Goal: Information Seeking & Learning: Compare options

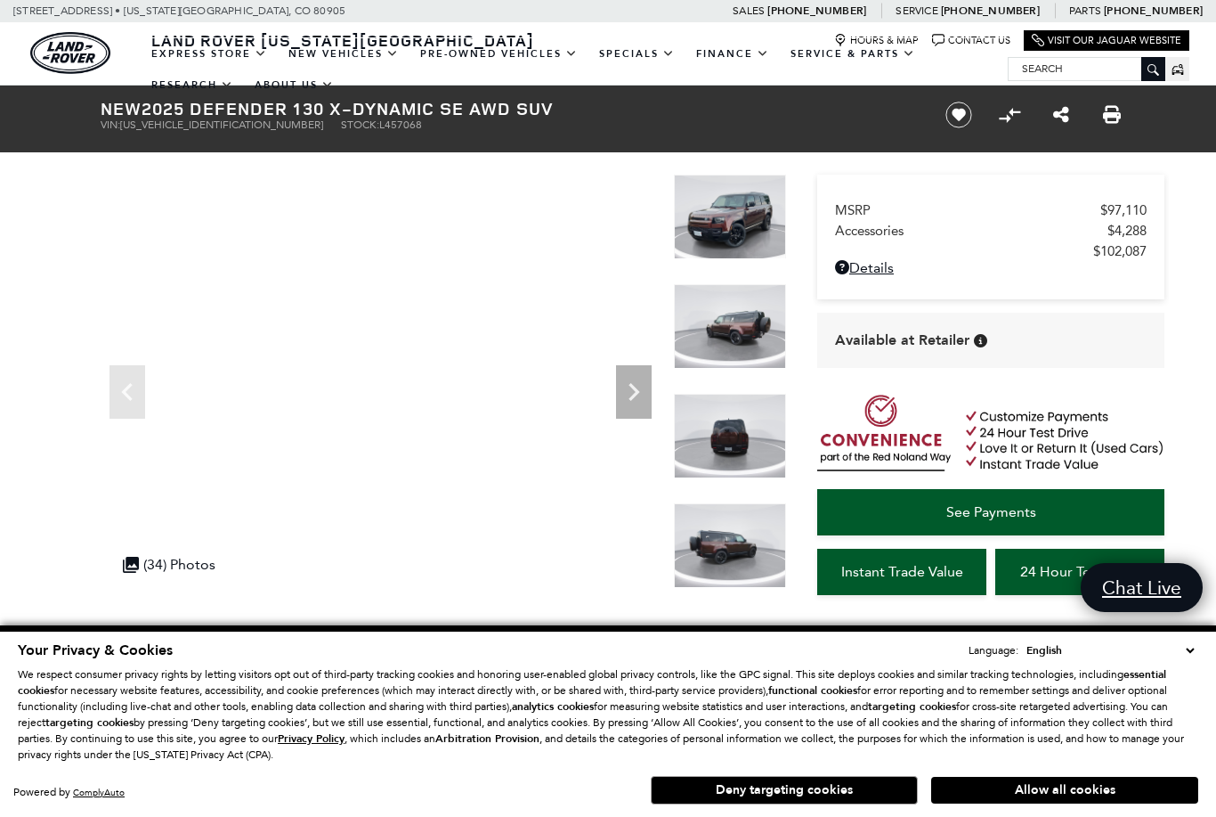
scroll to position [118, 0]
click at [313, 69] on link "New Vehicles" at bounding box center [344, 53] width 132 height 31
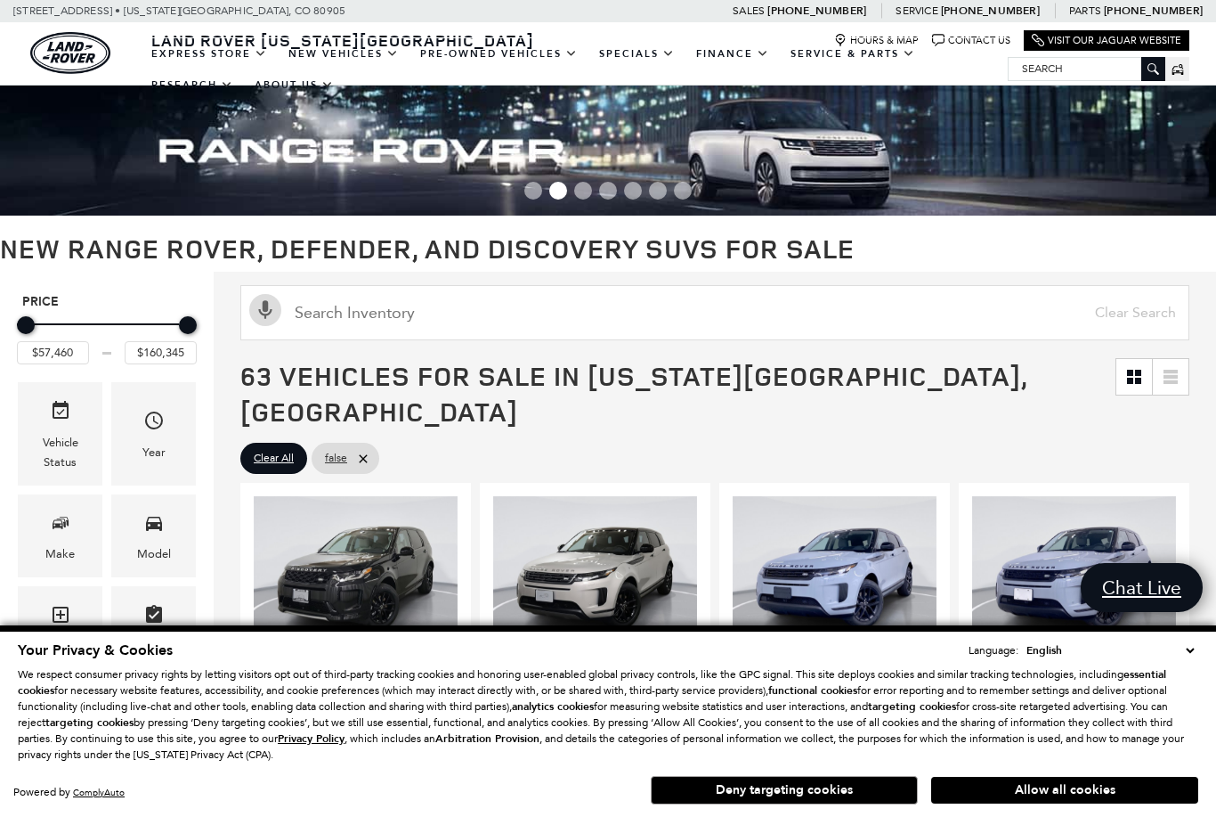
click at [164, 561] on div "Model" at bounding box center [154, 554] width 34 height 20
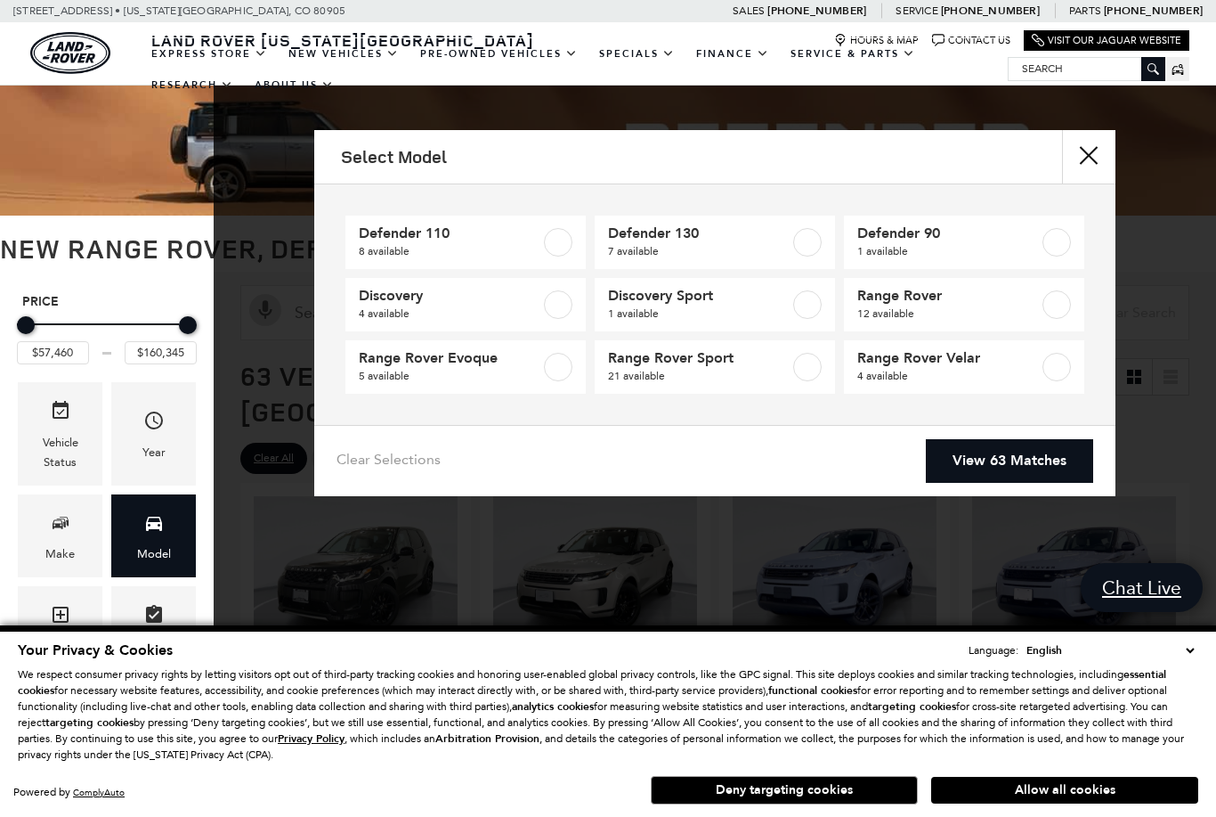
click at [375, 240] on span "Defender 110" at bounding box center [450, 233] width 182 height 18
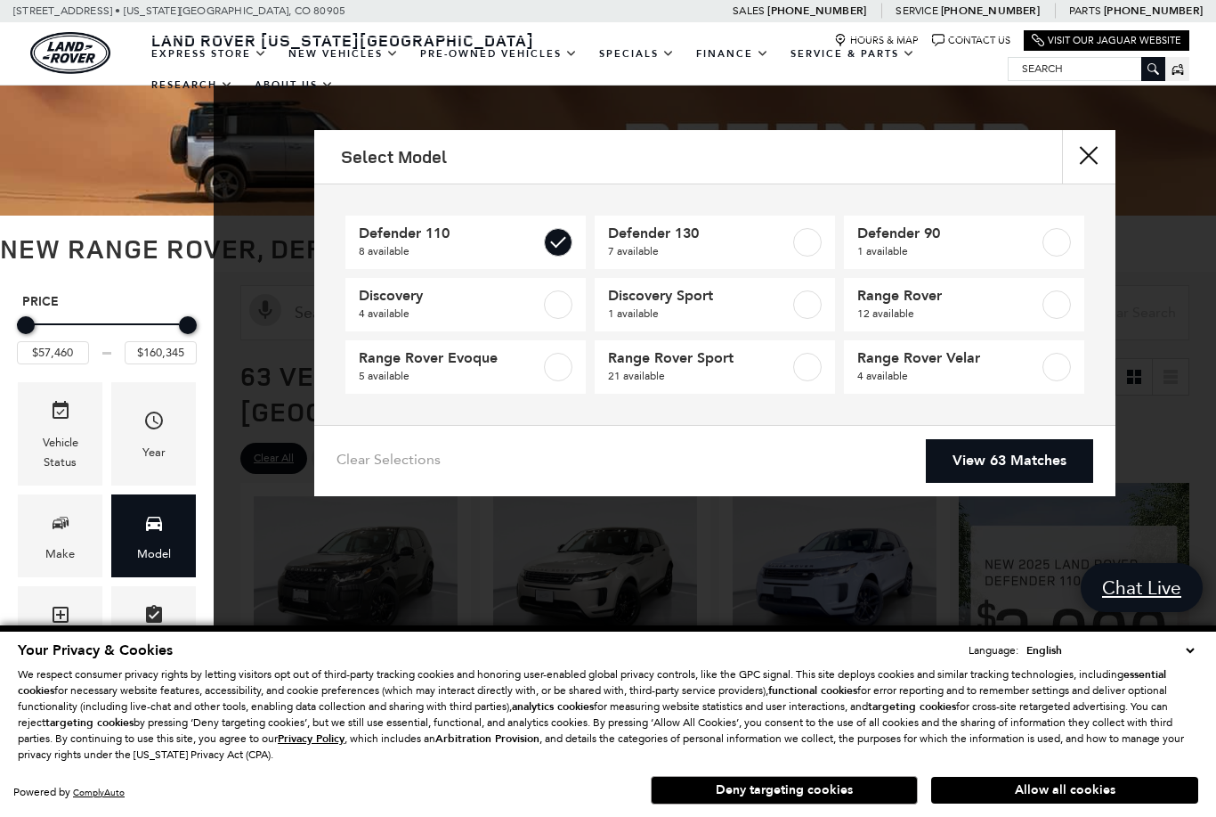
type input "$69,909"
type input "$125,234"
checkbox input "true"
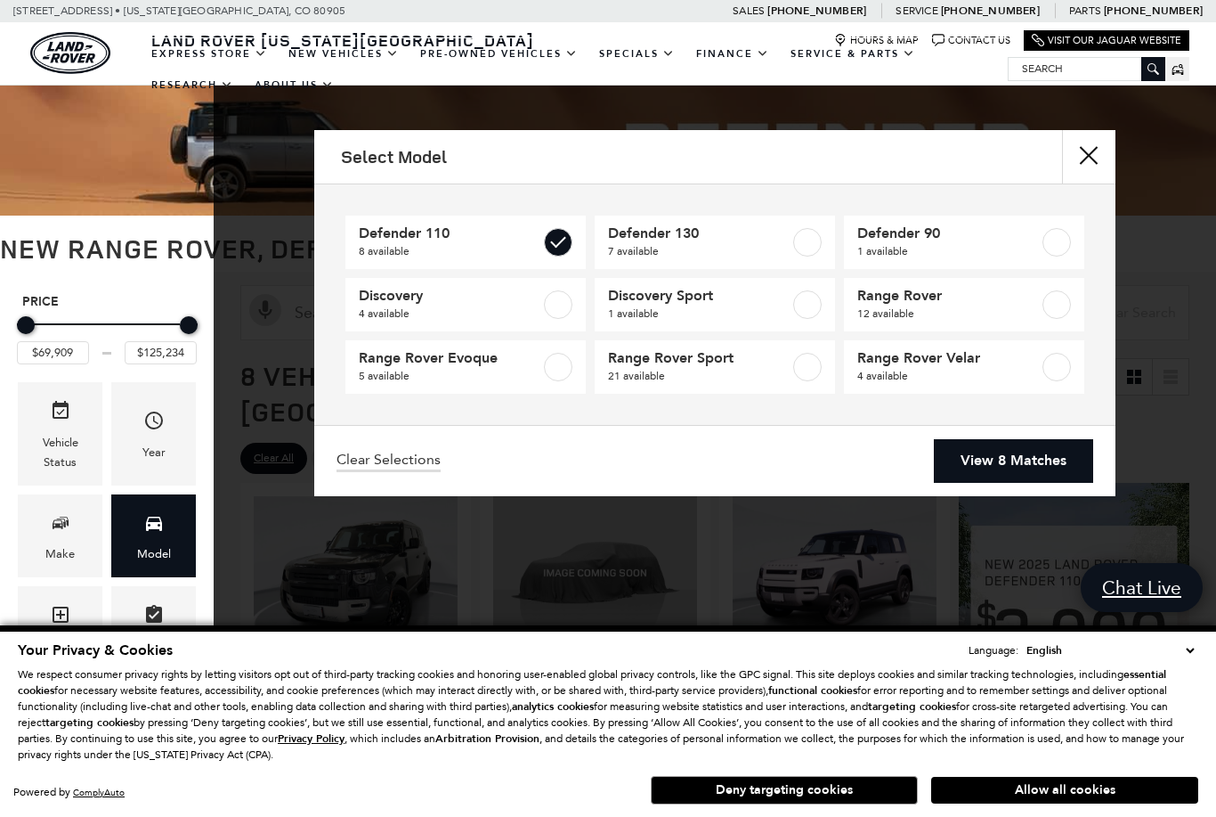
click at [970, 466] on link "View 8 Matches" at bounding box center [1013, 461] width 159 height 44
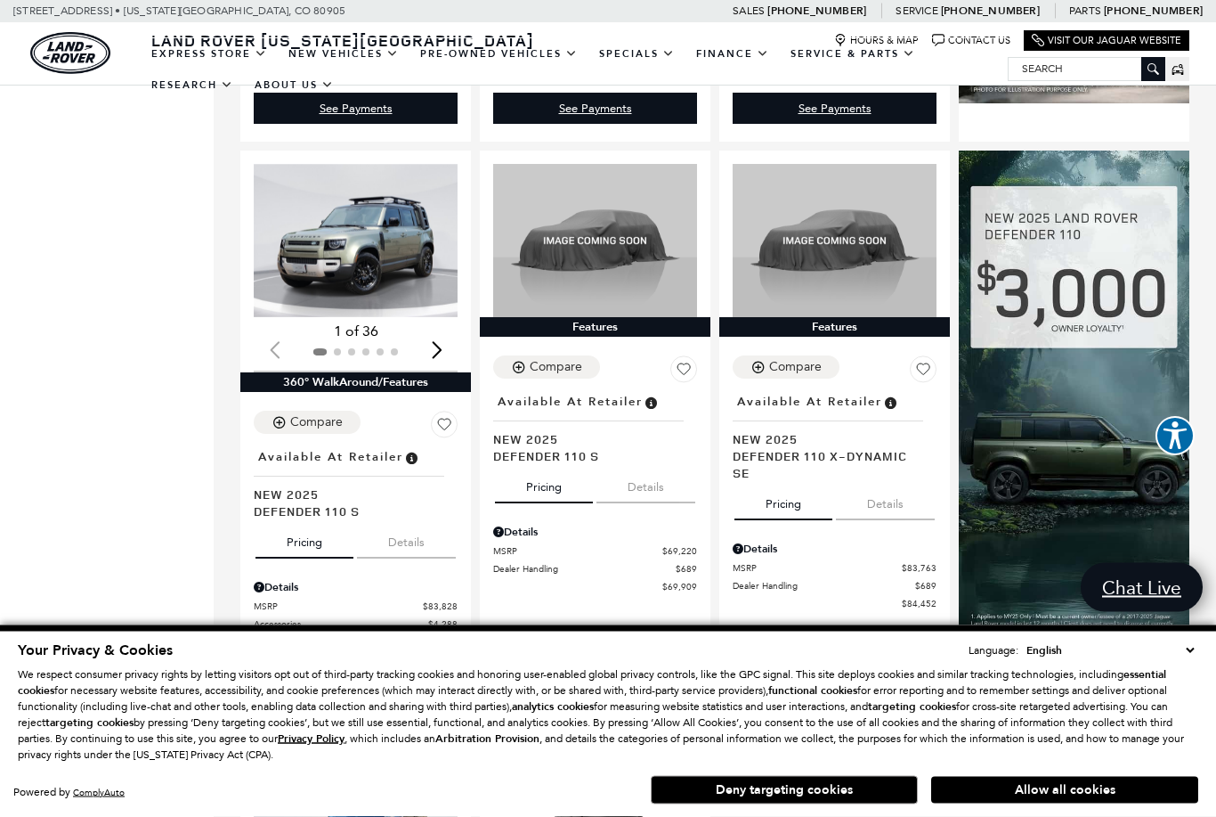
scroll to position [907, 0]
click at [654, 464] on button "Details" at bounding box center [646, 483] width 99 height 39
click at [883, 483] on button "Details" at bounding box center [885, 500] width 99 height 39
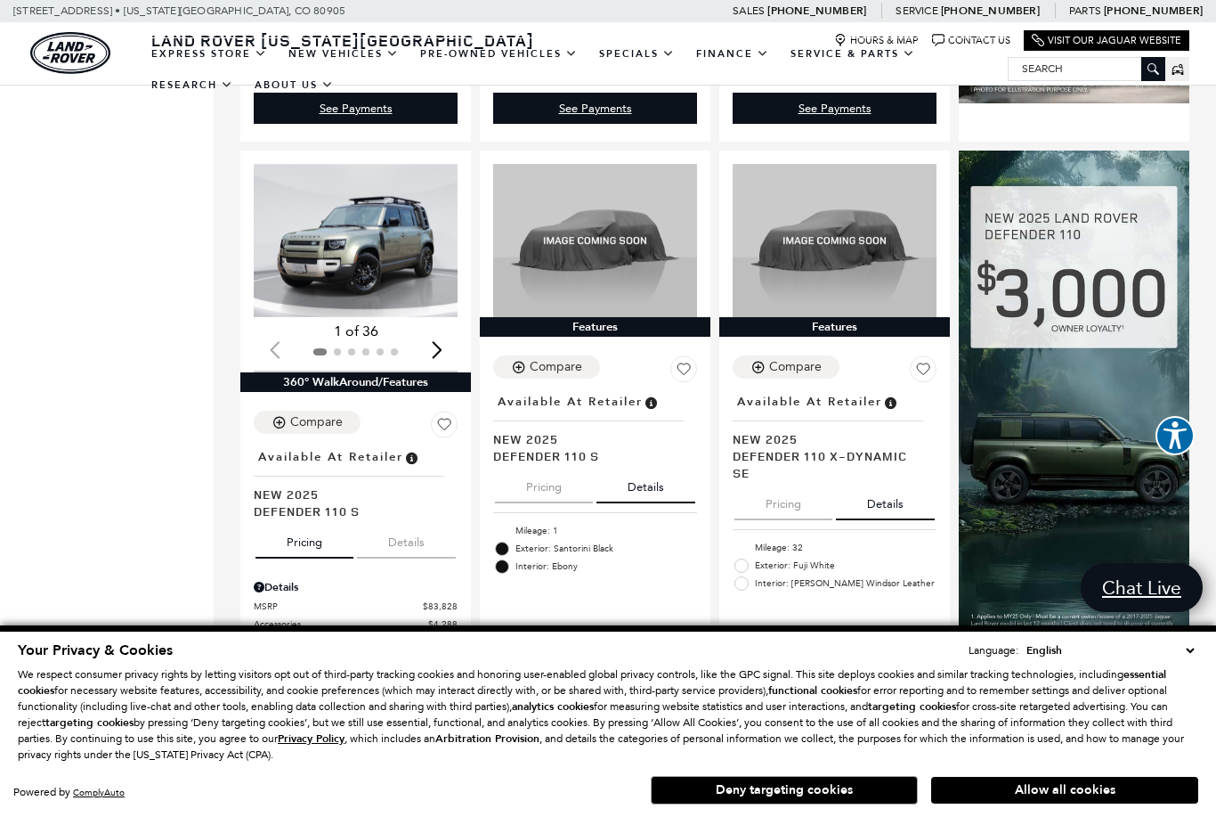
click at [413, 519] on button "Details" at bounding box center [406, 538] width 99 height 39
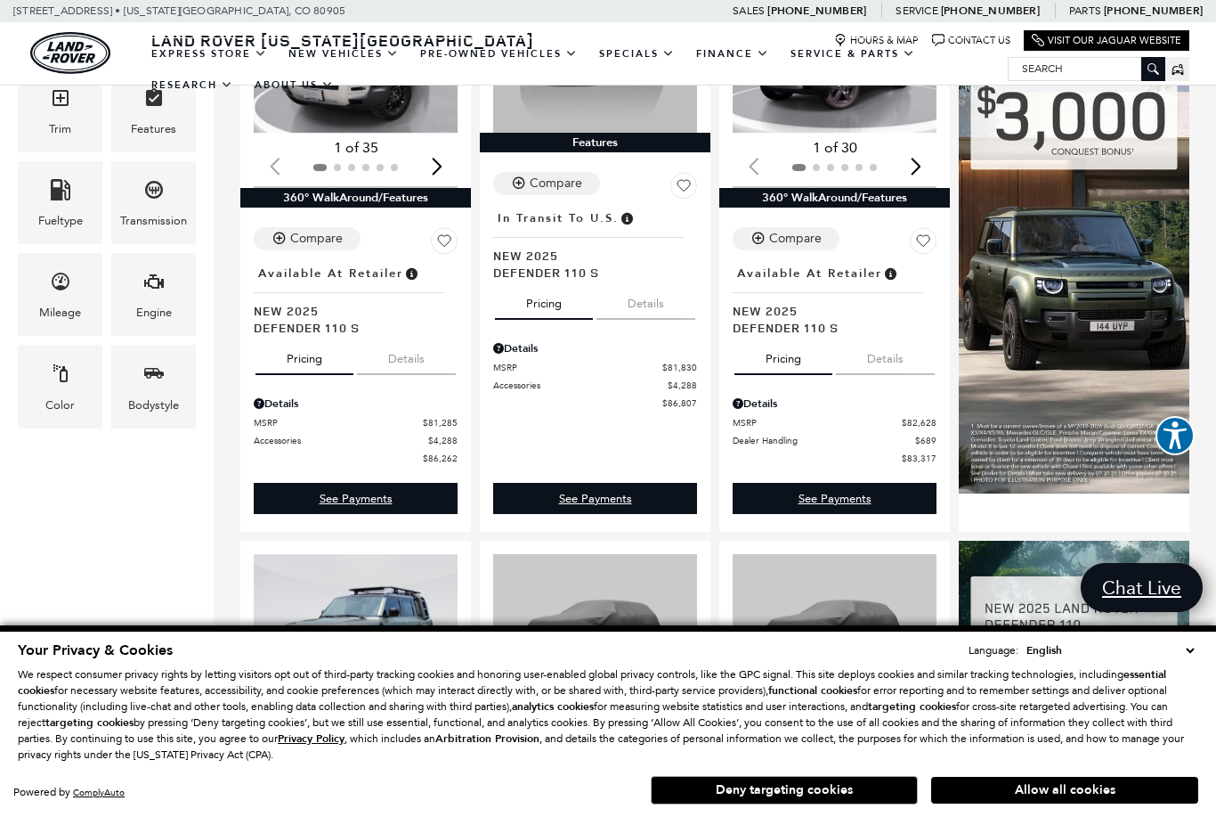
scroll to position [480, 0]
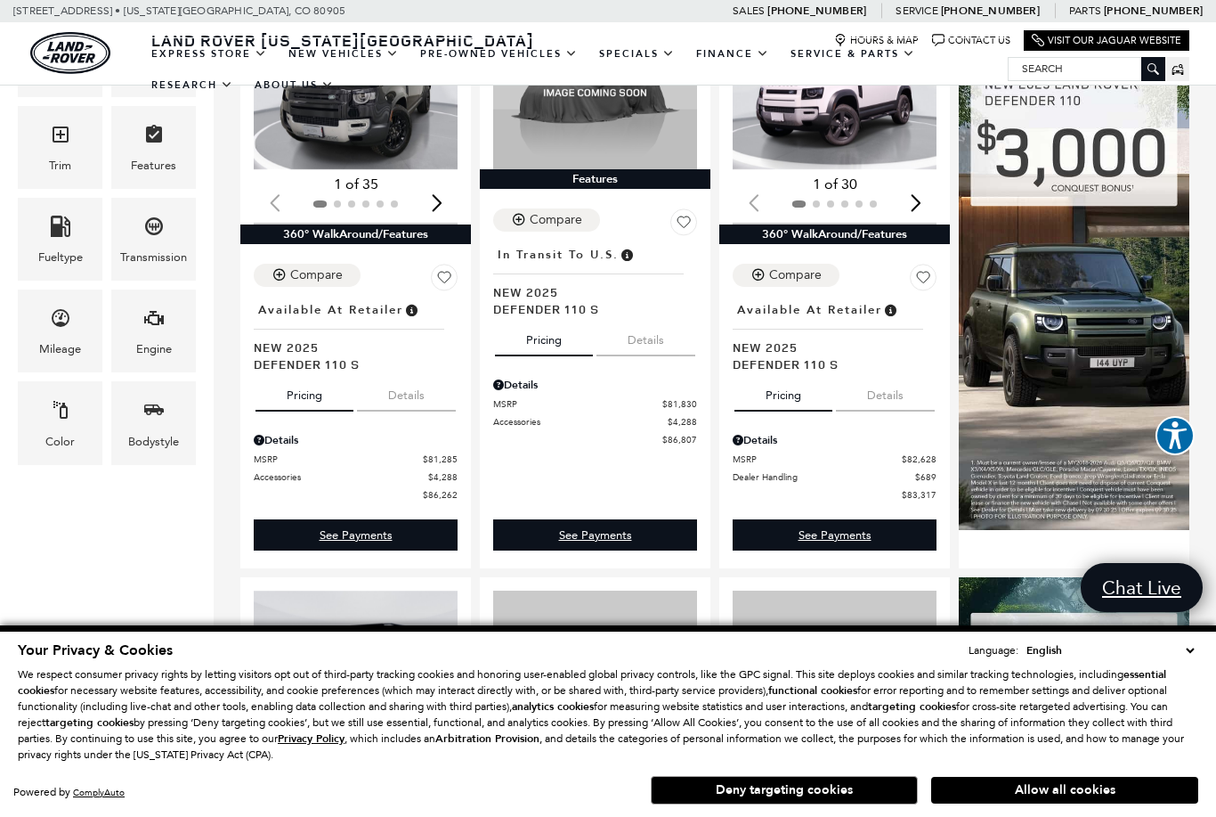
click at [879, 372] on button "Details" at bounding box center [885, 391] width 99 height 39
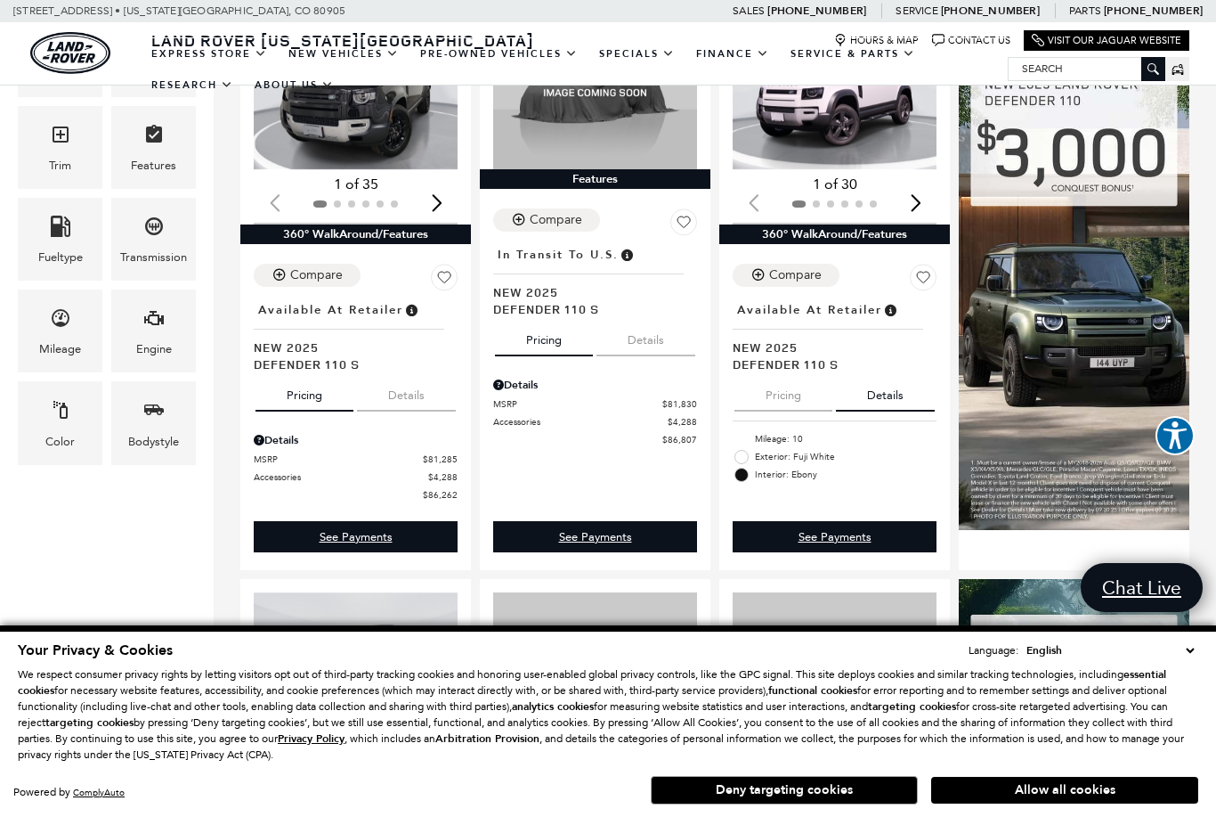
click at [651, 317] on button "Details" at bounding box center [646, 336] width 99 height 39
click at [403, 373] on button "Details" at bounding box center [406, 391] width 99 height 39
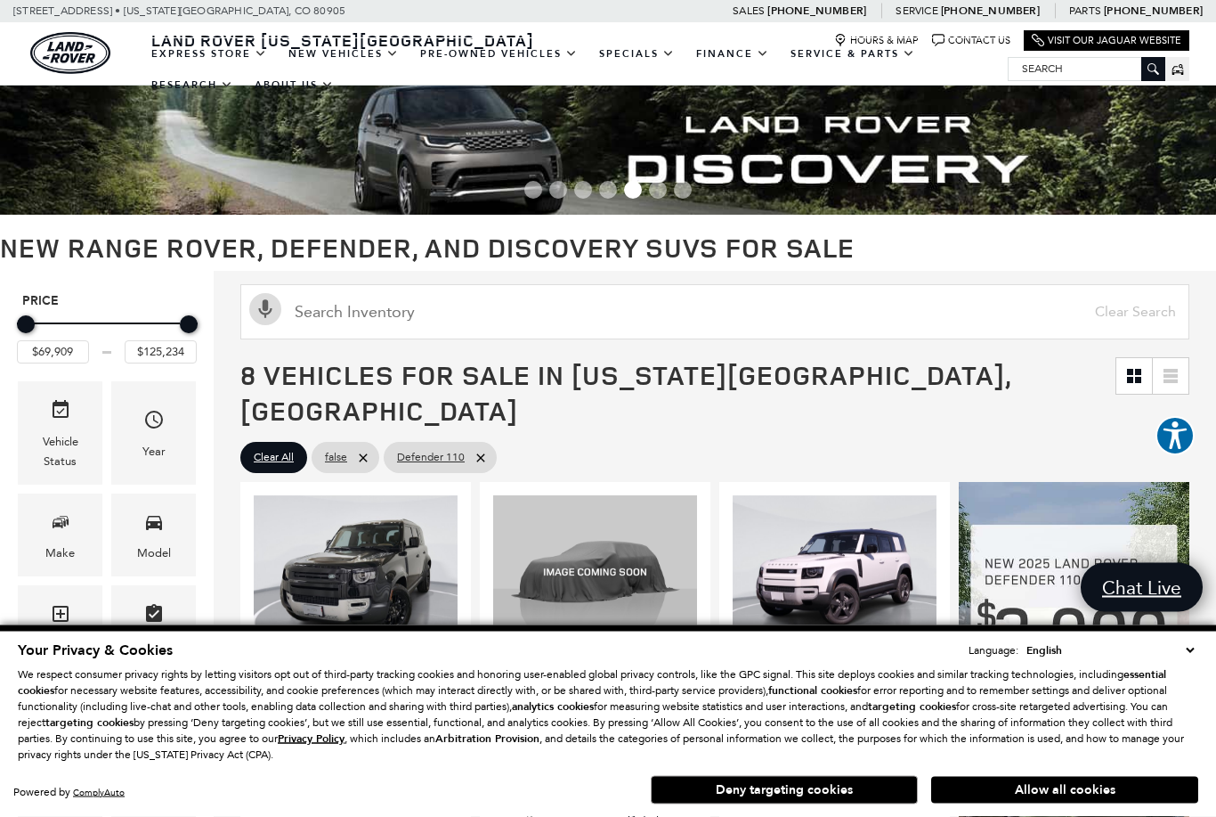
scroll to position [0, 0]
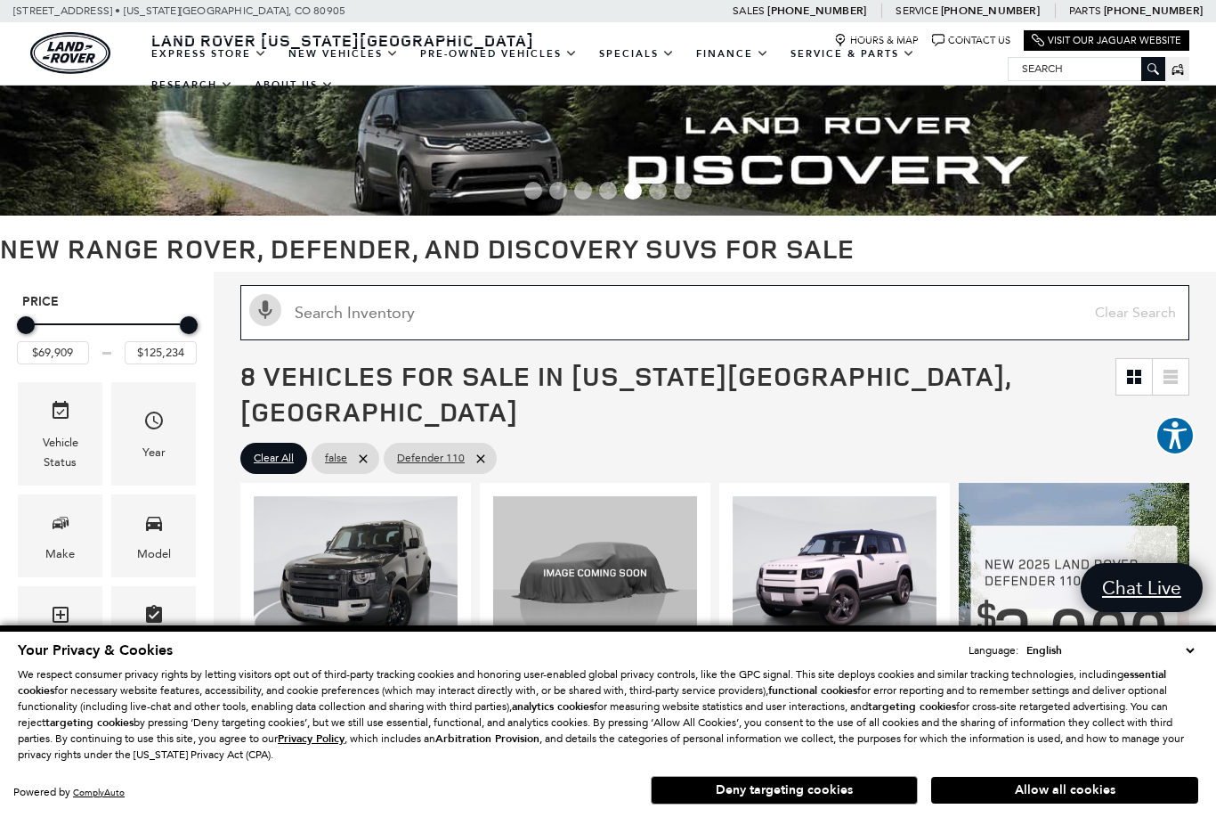
click at [353, 321] on input "Search Inventory" at bounding box center [714, 312] width 949 height 55
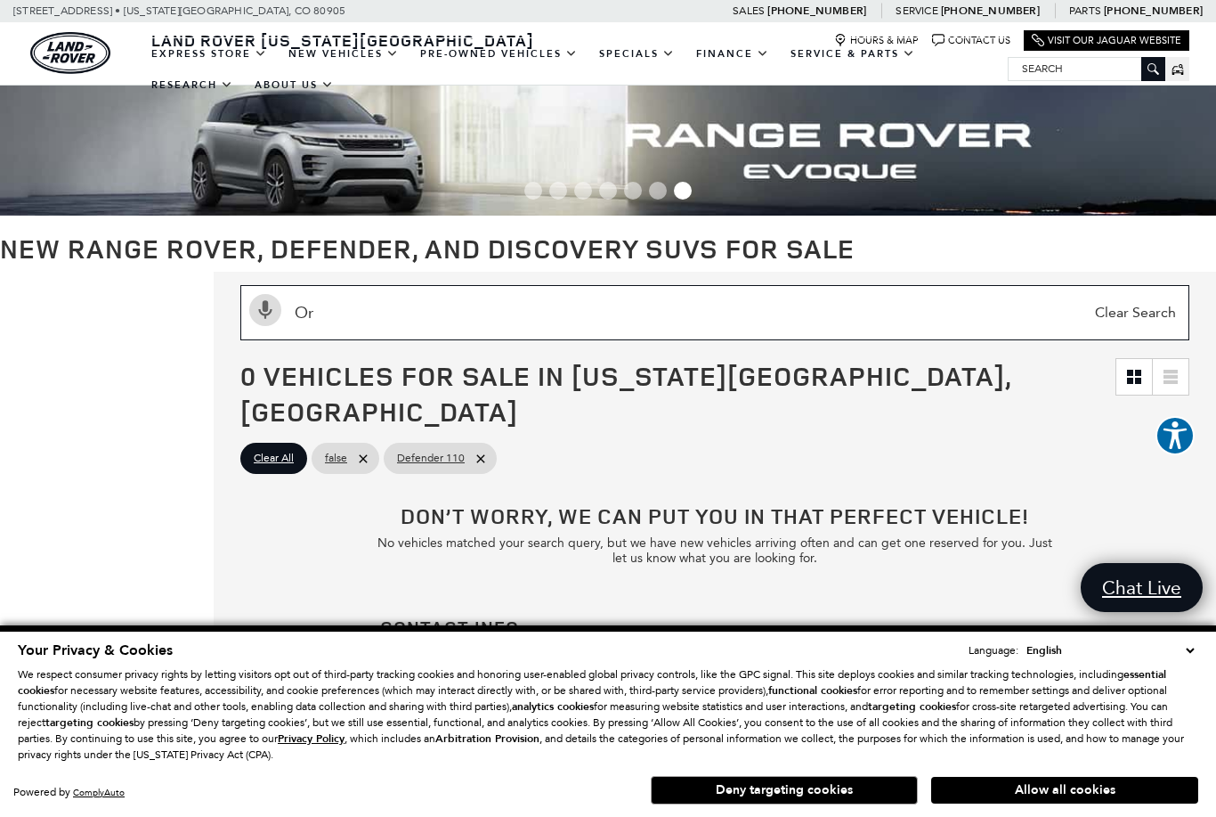
type input "O"
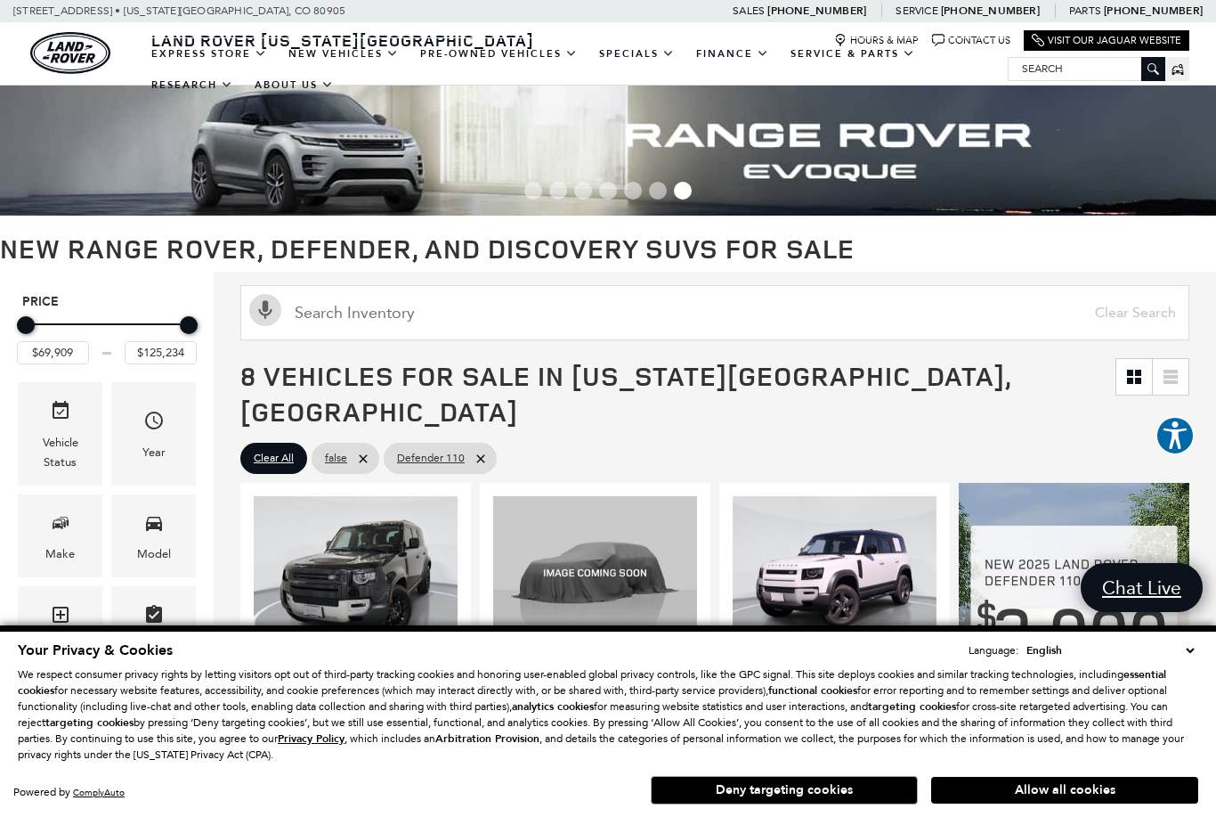
click at [186, 327] on div "Maximum Price" at bounding box center [189, 325] width 18 height 18
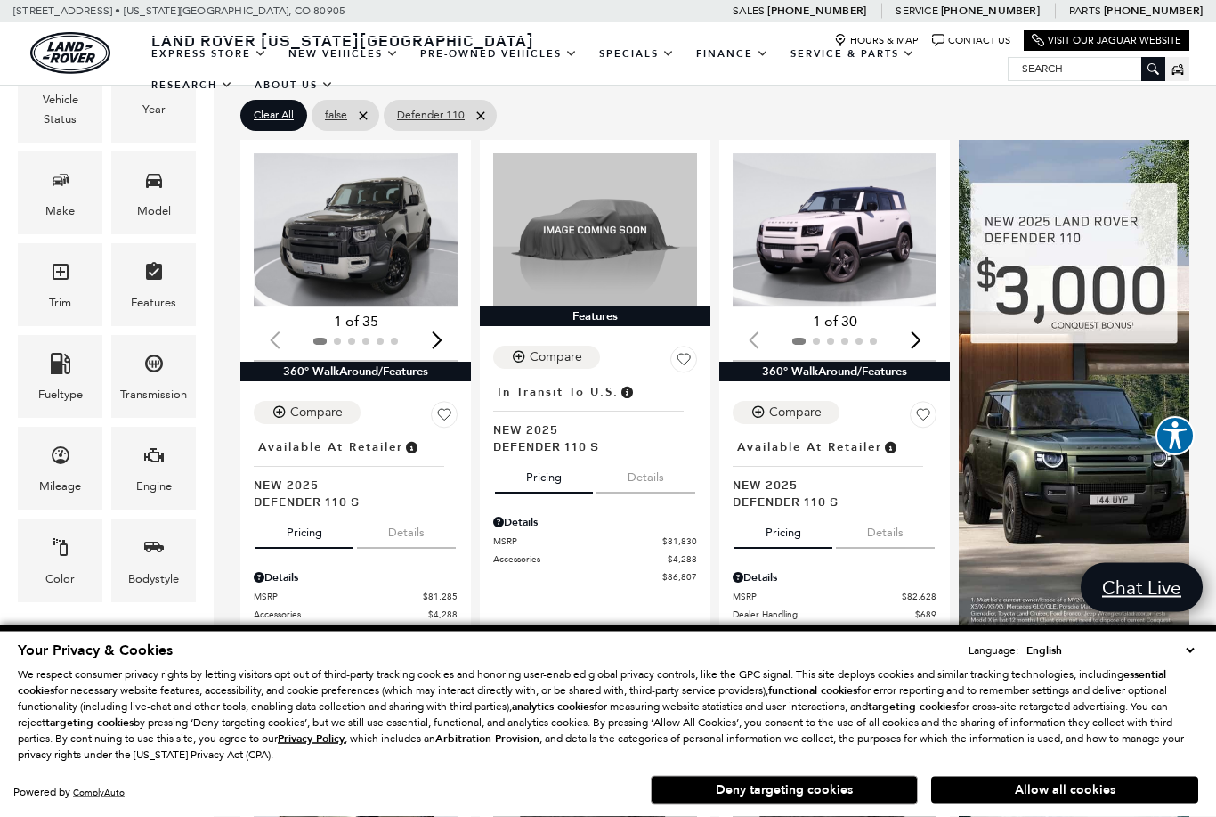
scroll to position [343, 0]
click at [65, 565] on span "Color" at bounding box center [60, 550] width 21 height 37
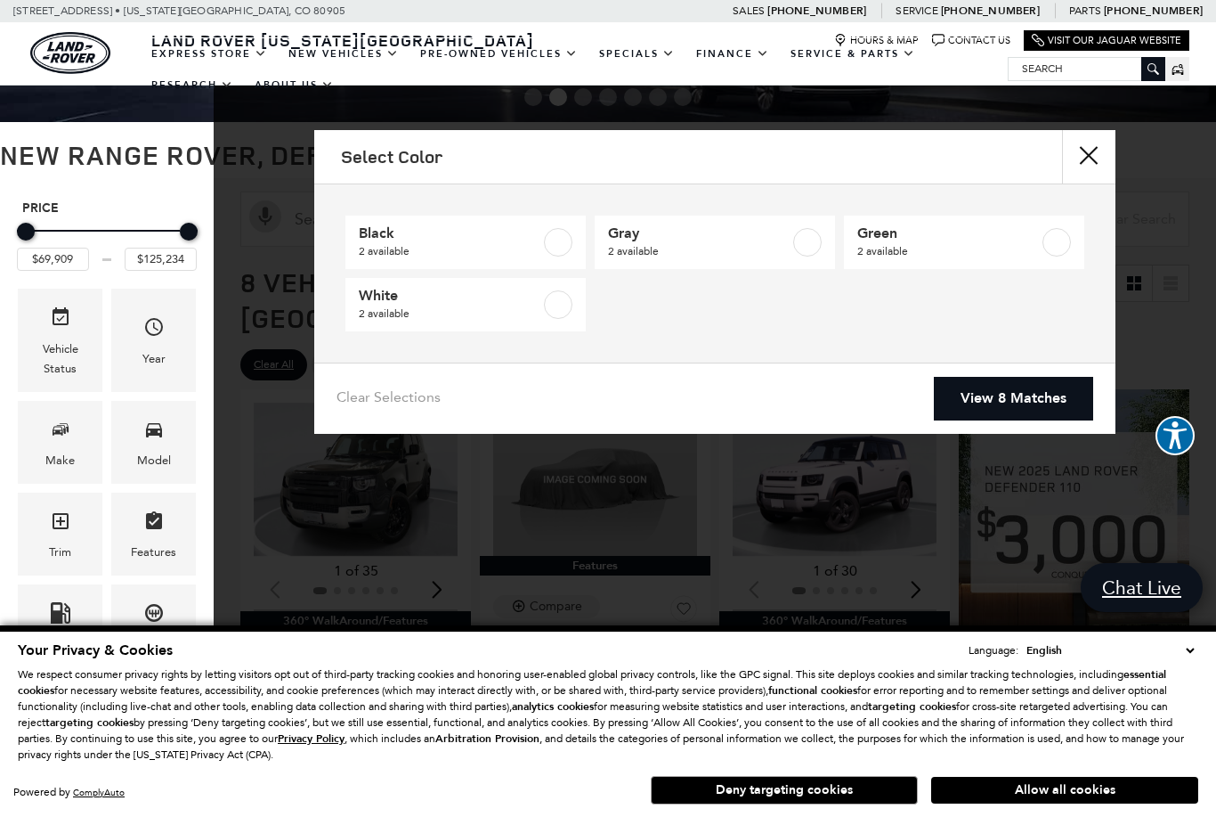
scroll to position [0, 0]
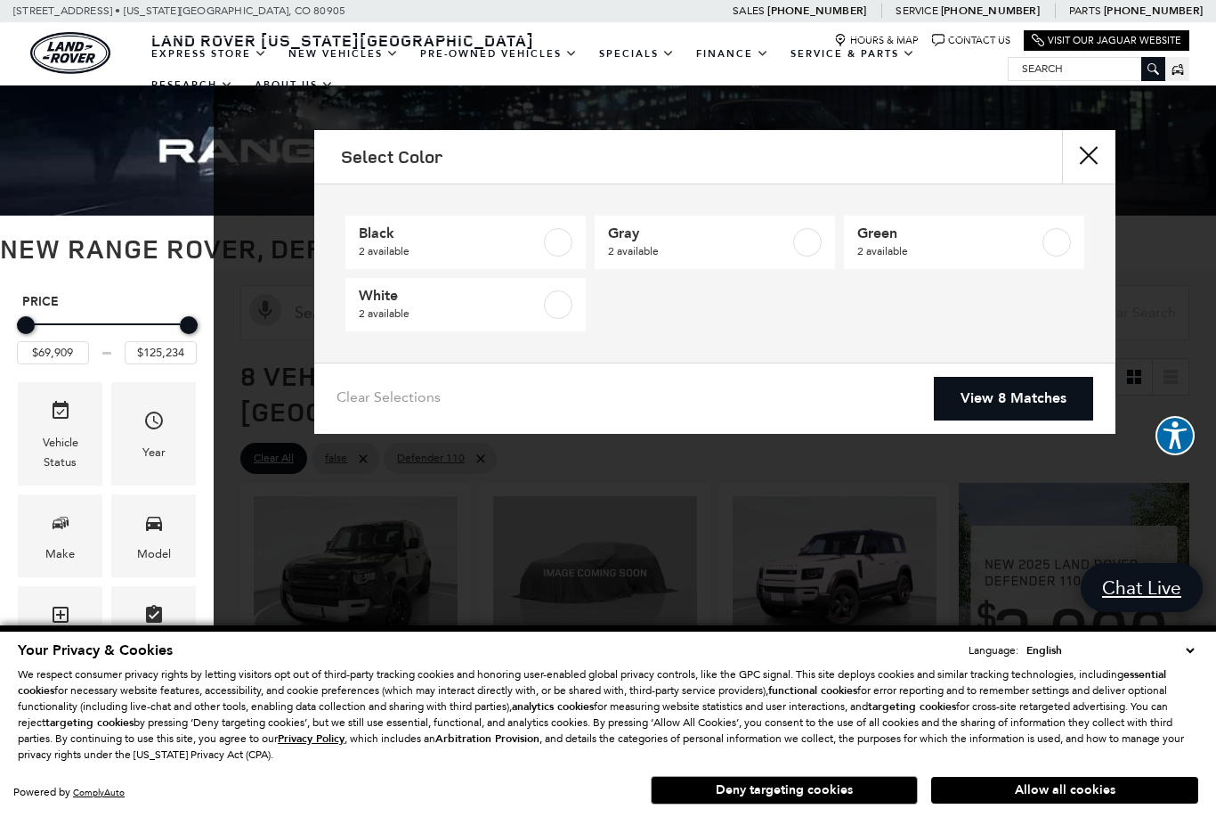
click at [142, 543] on div "Model" at bounding box center [153, 535] width 85 height 83
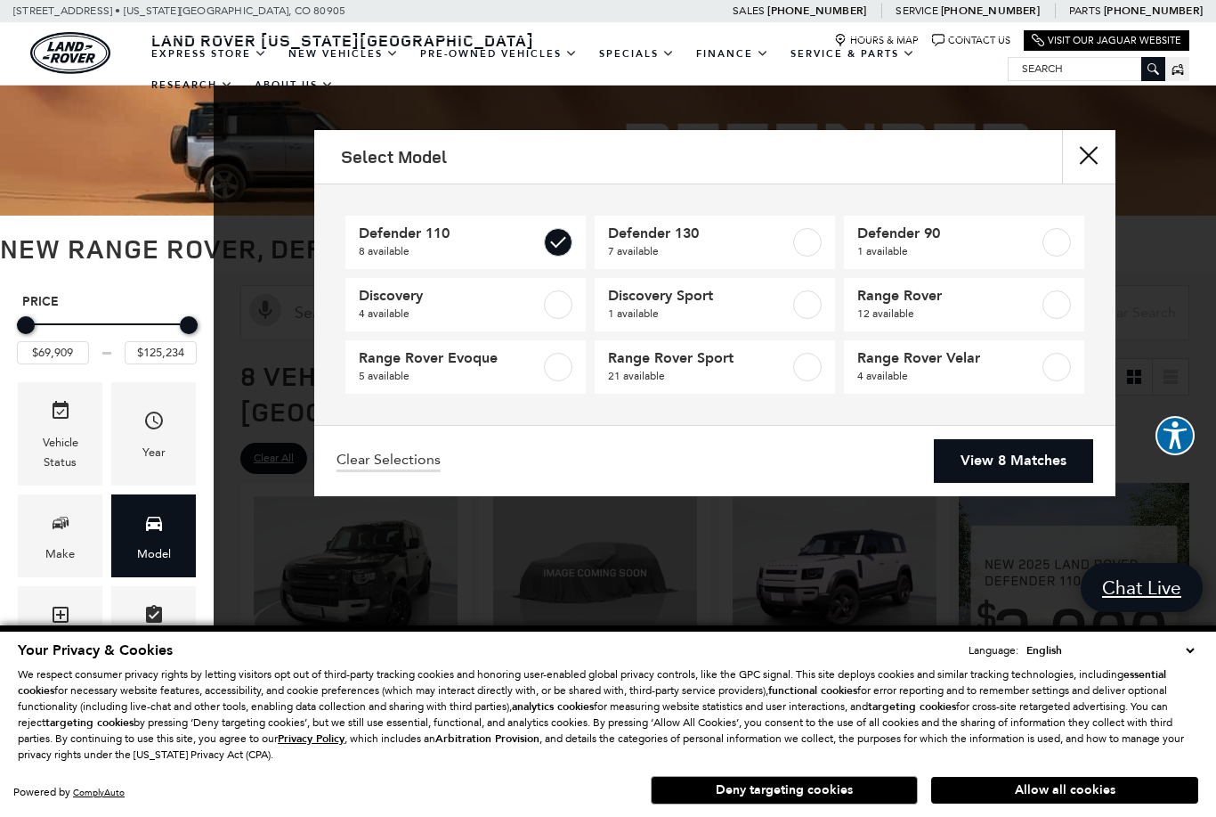
click at [560, 245] on label at bounding box center [558, 242] width 28 height 28
type input "$57,460"
type input "$160,345"
checkbox input "false"
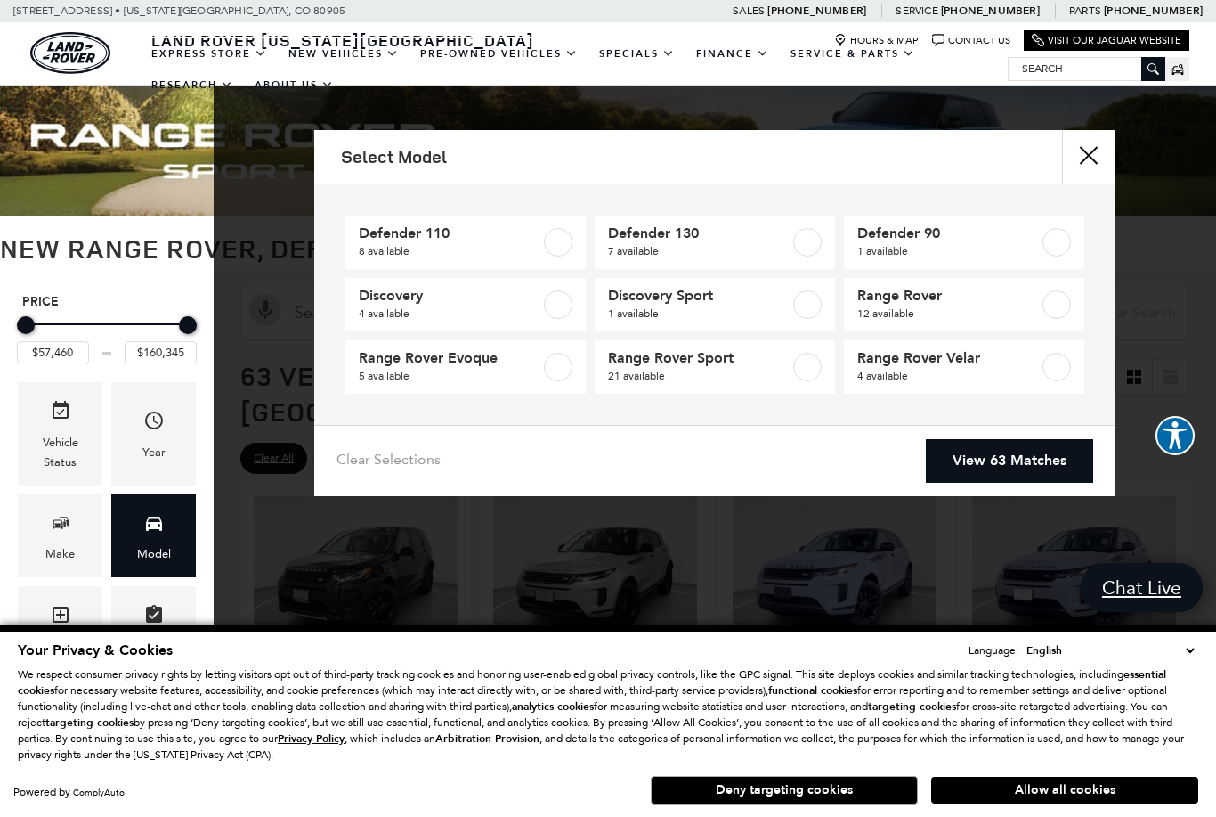
click at [1094, 150] on button "close" at bounding box center [1088, 156] width 53 height 53
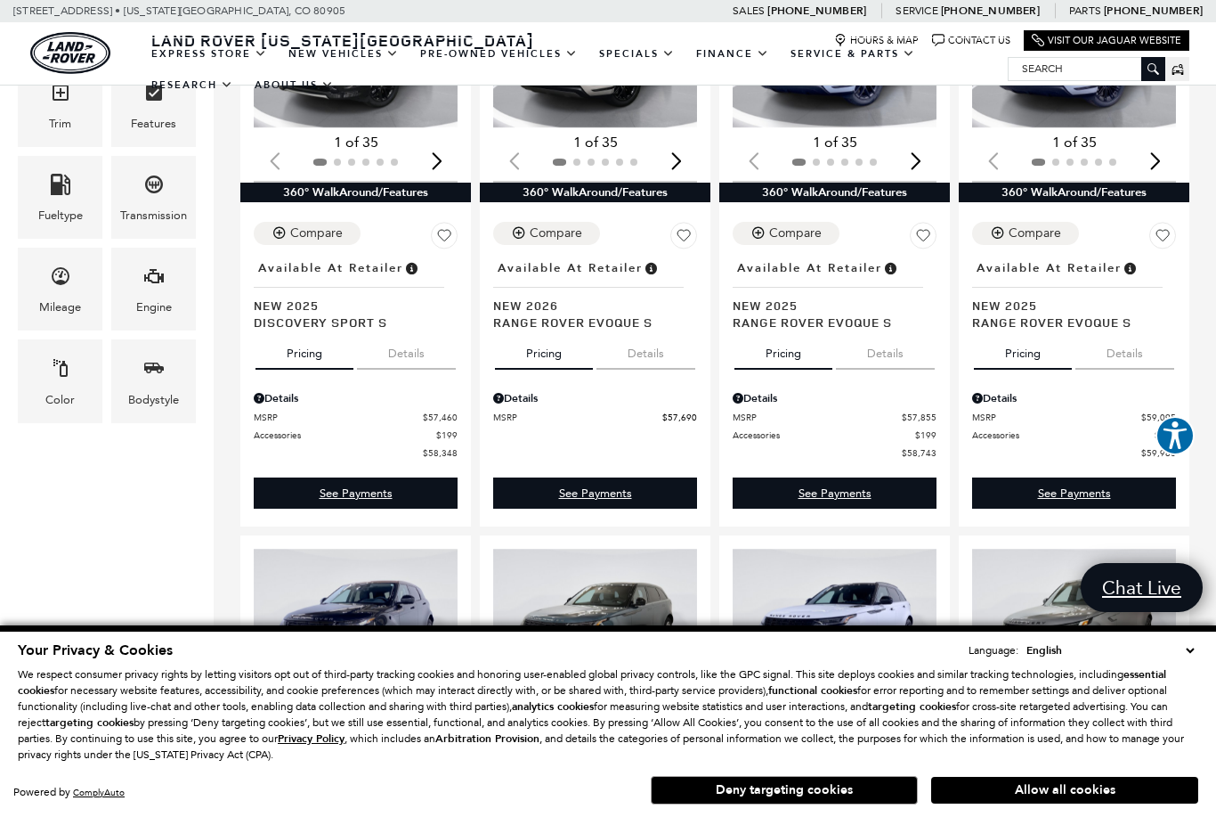
scroll to position [516, 0]
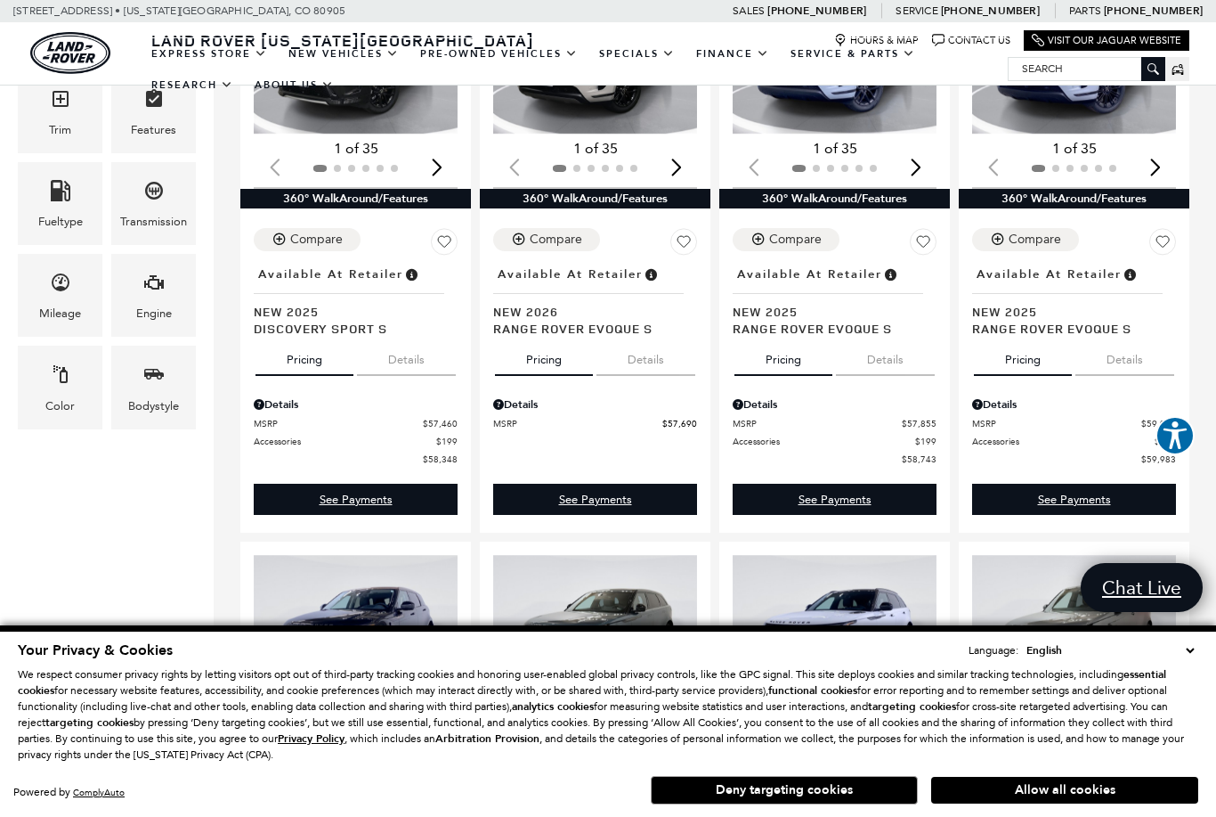
click at [74, 408] on div "Color" at bounding box center [59, 406] width 29 height 20
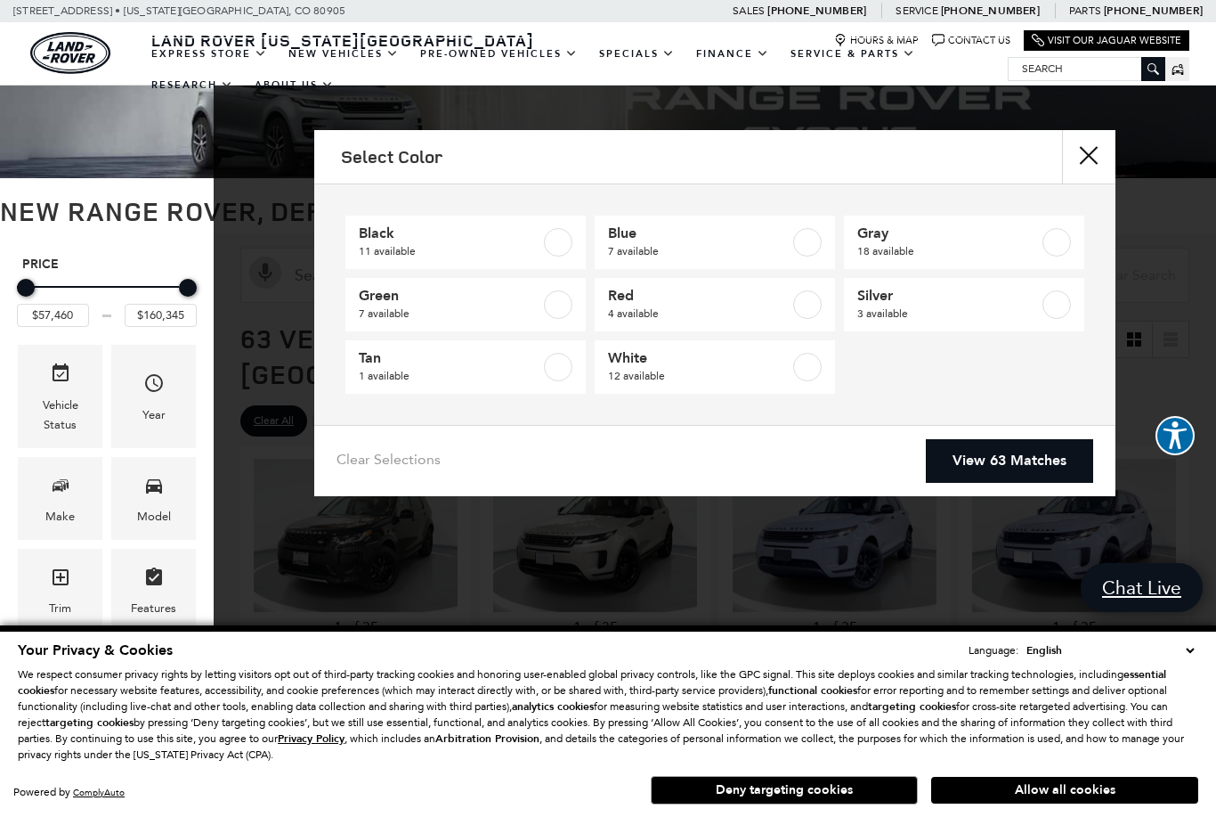
scroll to position [33, 0]
